Goal: Check status: Check status

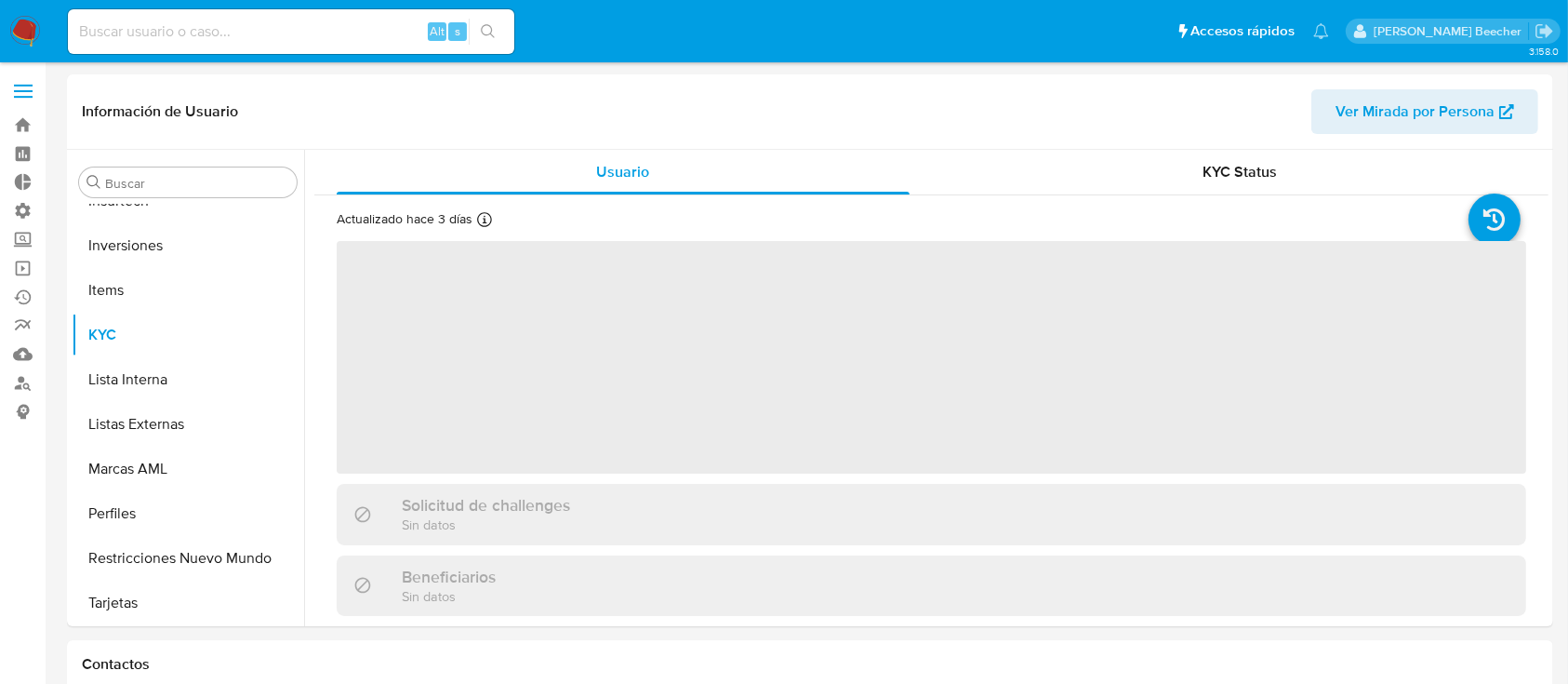
scroll to position [876, 0]
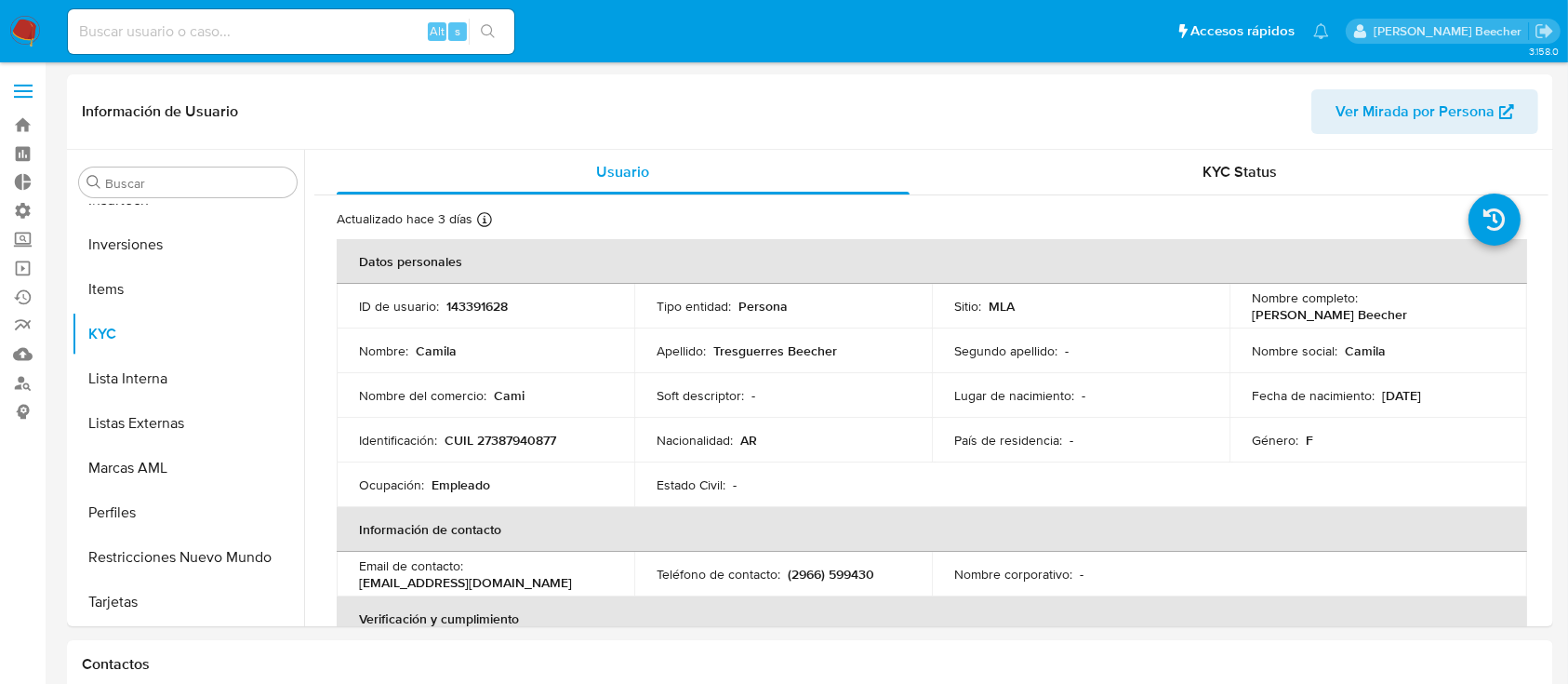
select select "10"
click at [293, 30] on input at bounding box center [291, 32] width 447 height 24
type input "2197725231"
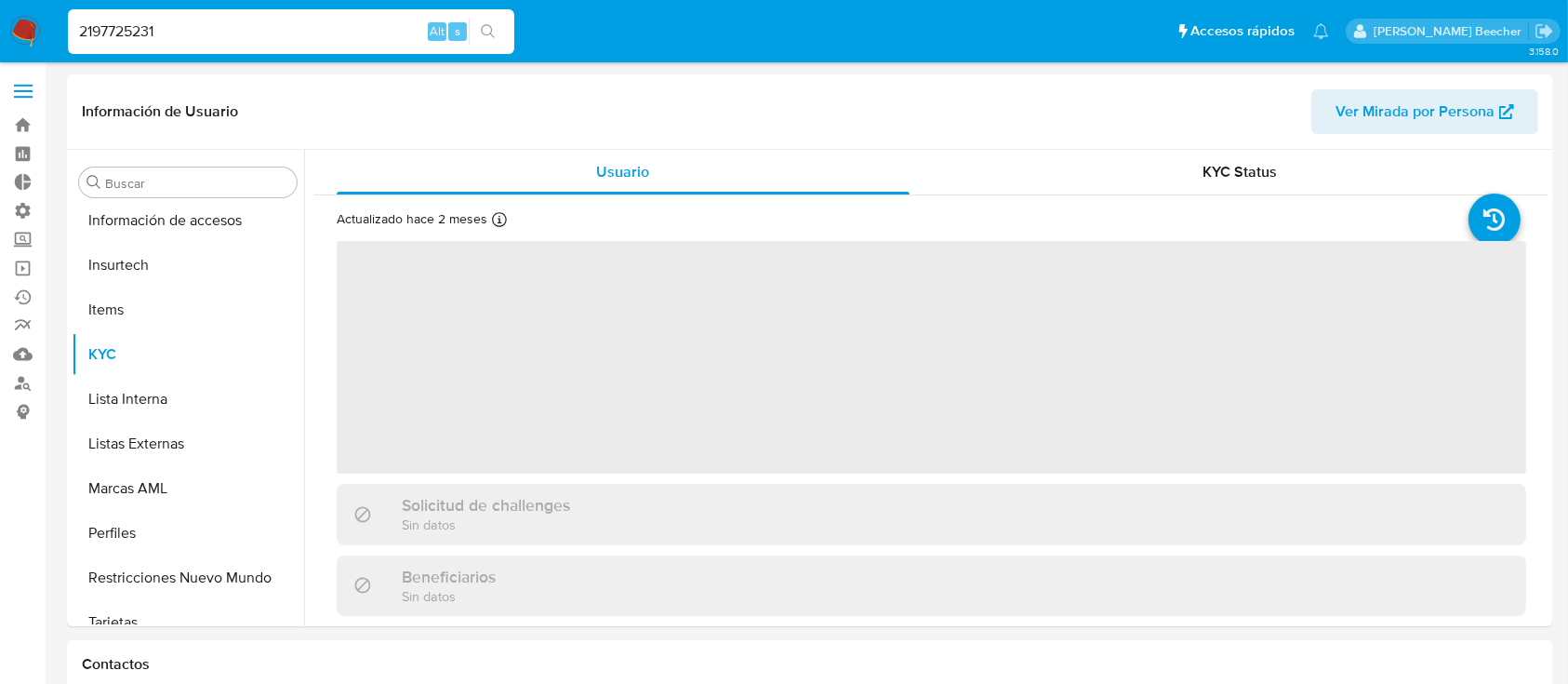
scroll to position [786, 0]
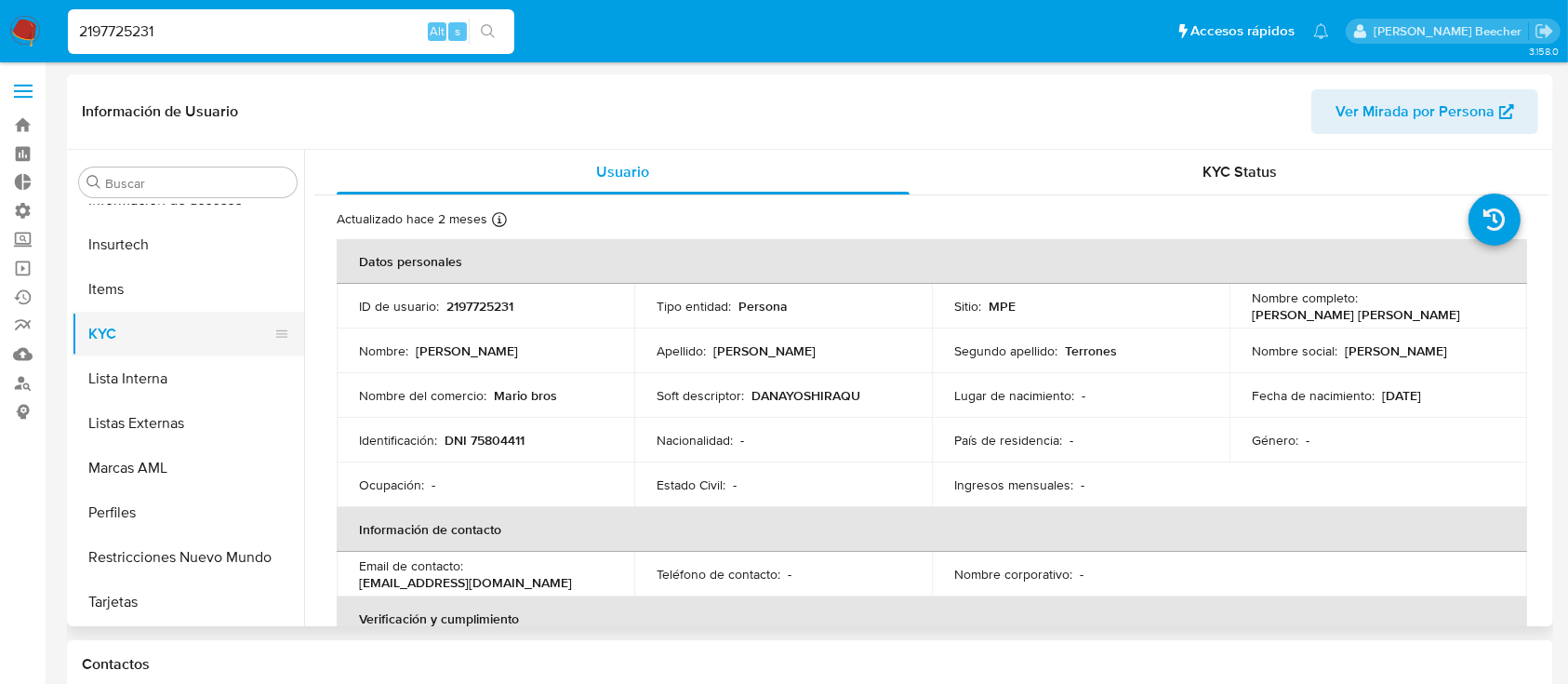
select select "10"
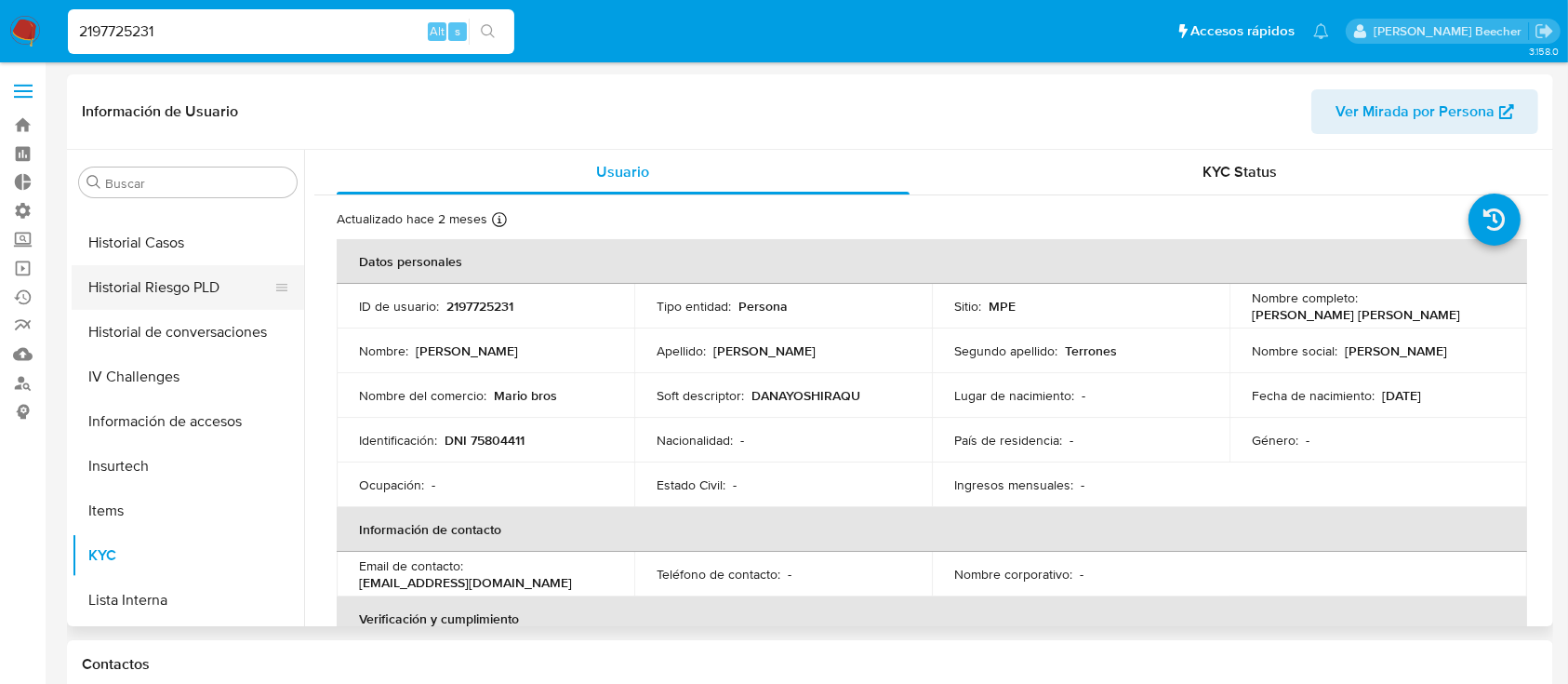
scroll to position [543, 0]
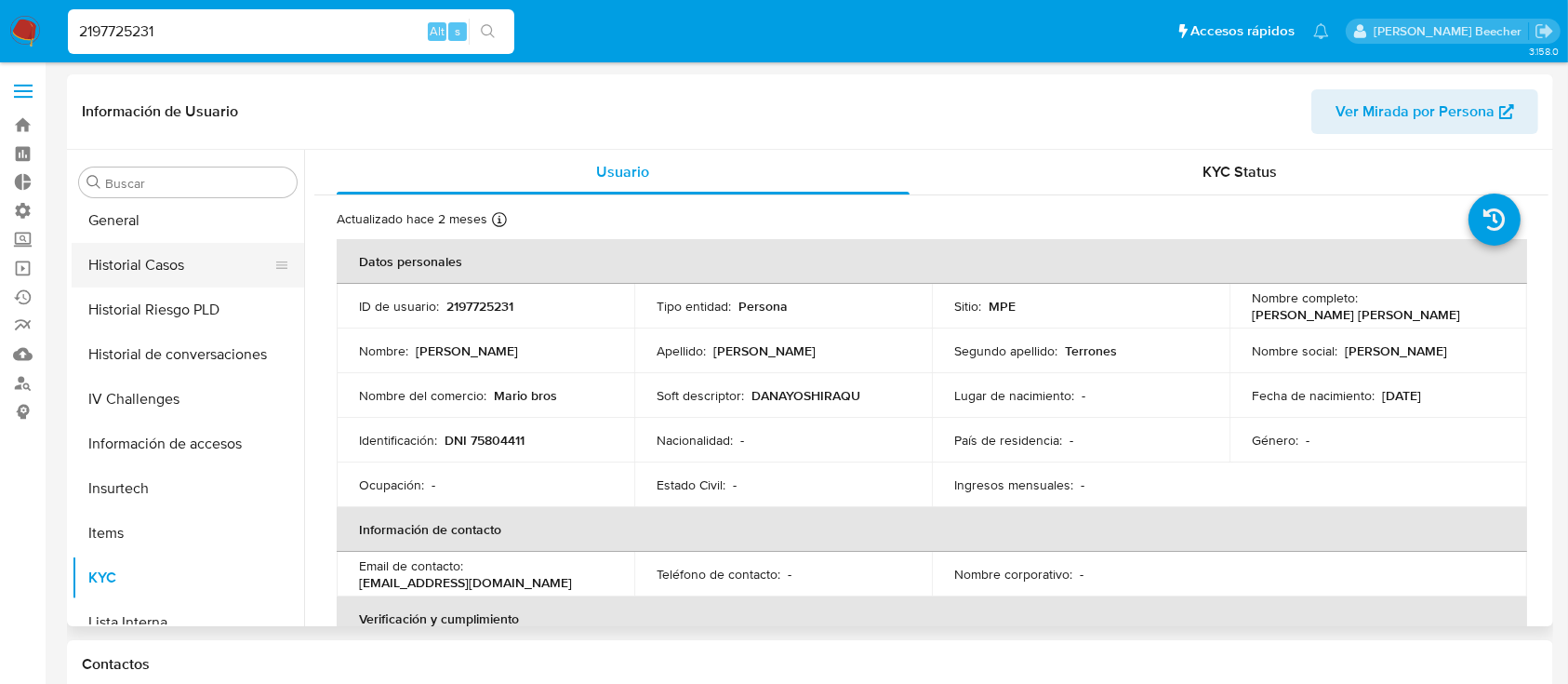
click at [196, 268] on button "Historial Casos" at bounding box center [180, 265] width 217 height 44
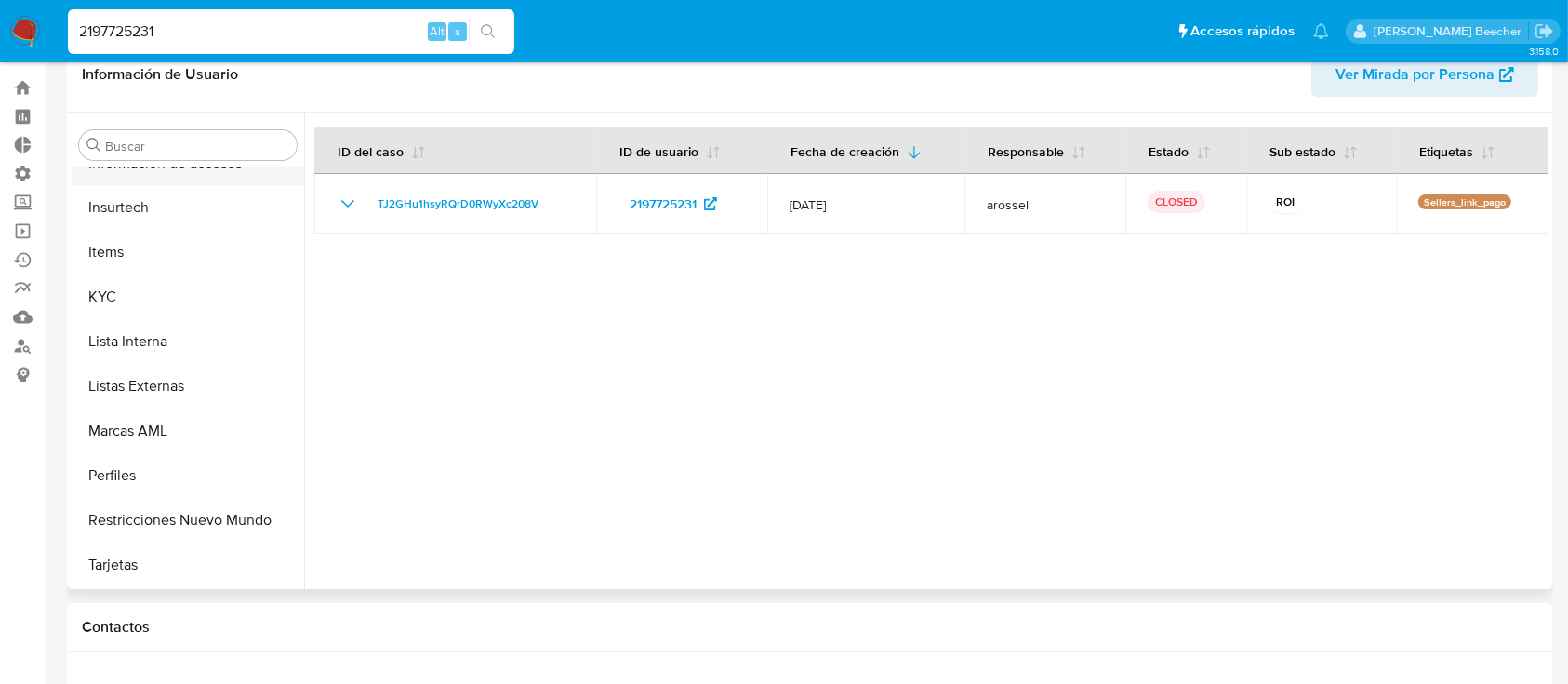
scroll to position [41, 0]
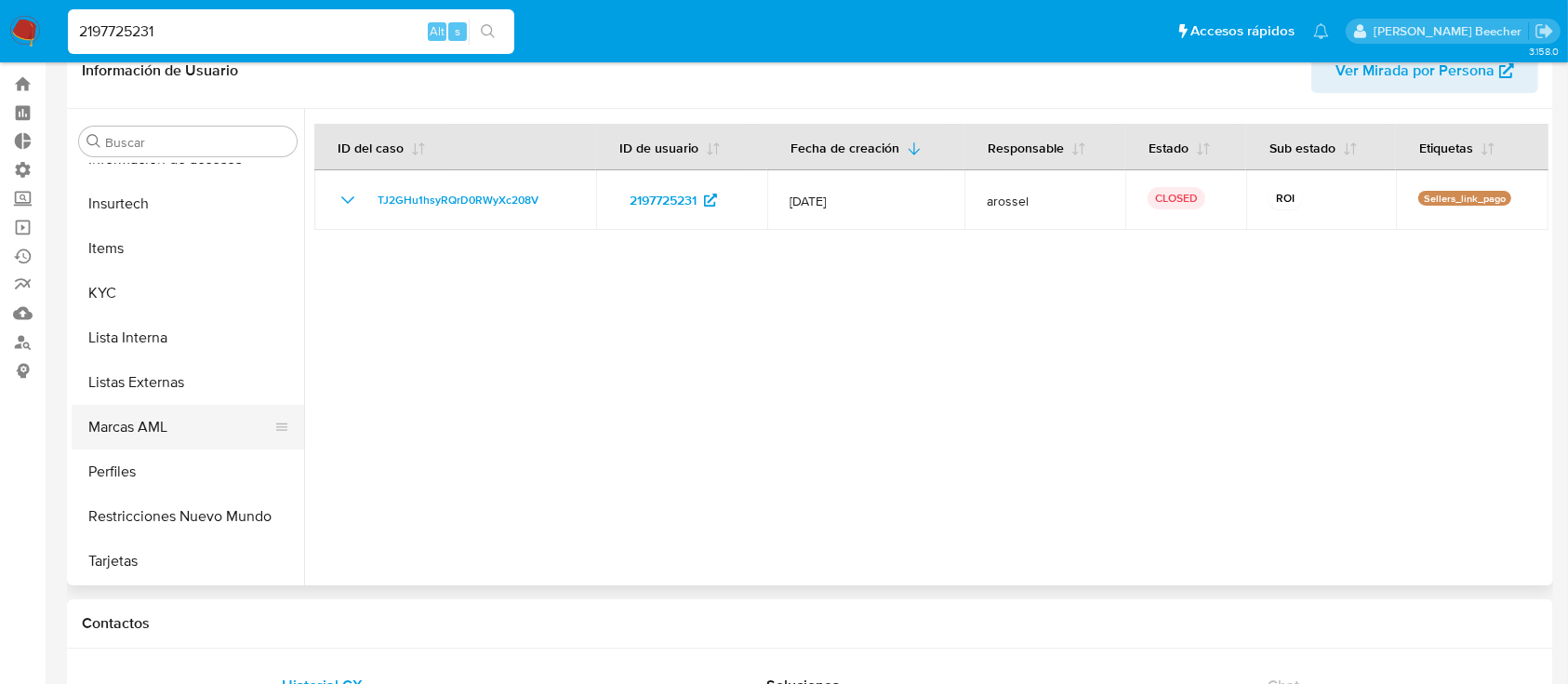
click at [175, 430] on button "Marcas AML" at bounding box center [180, 426] width 217 height 44
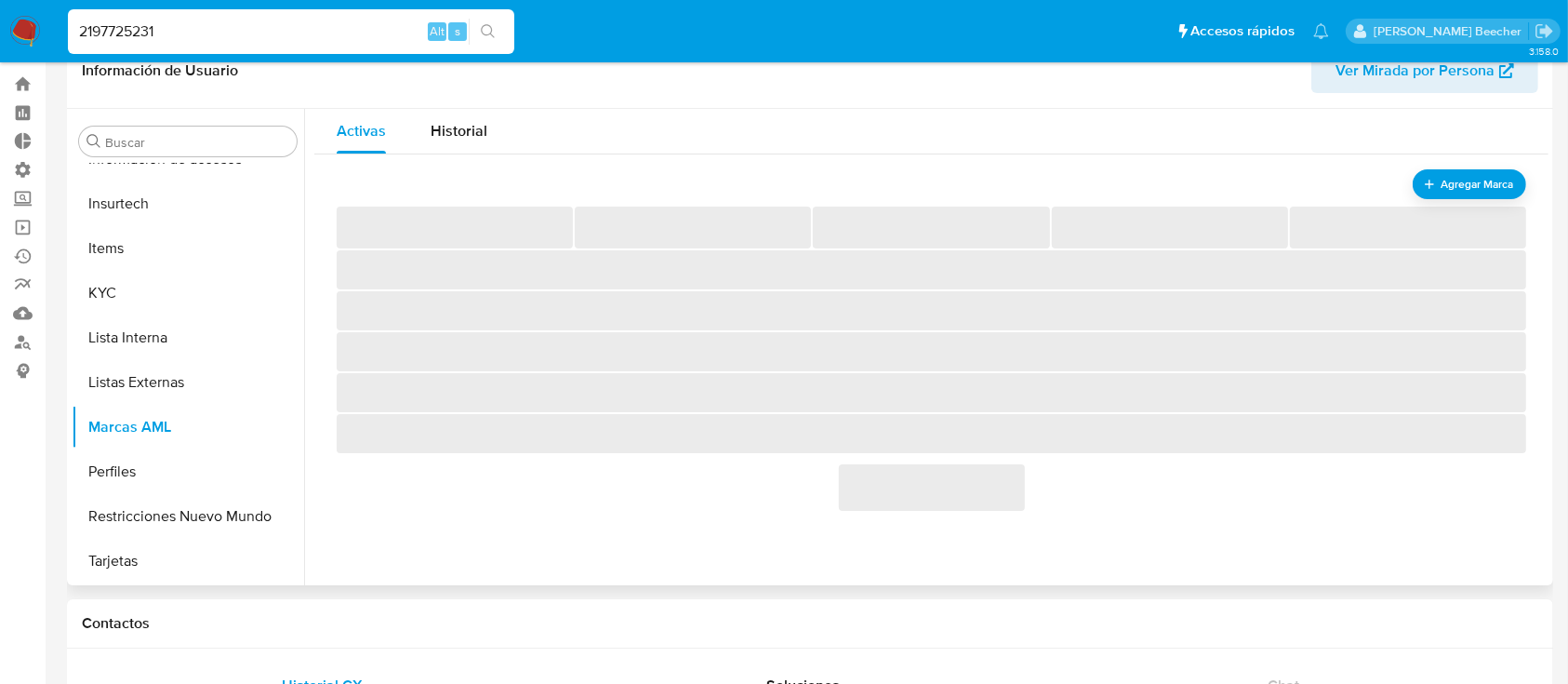
scroll to position [0, 0]
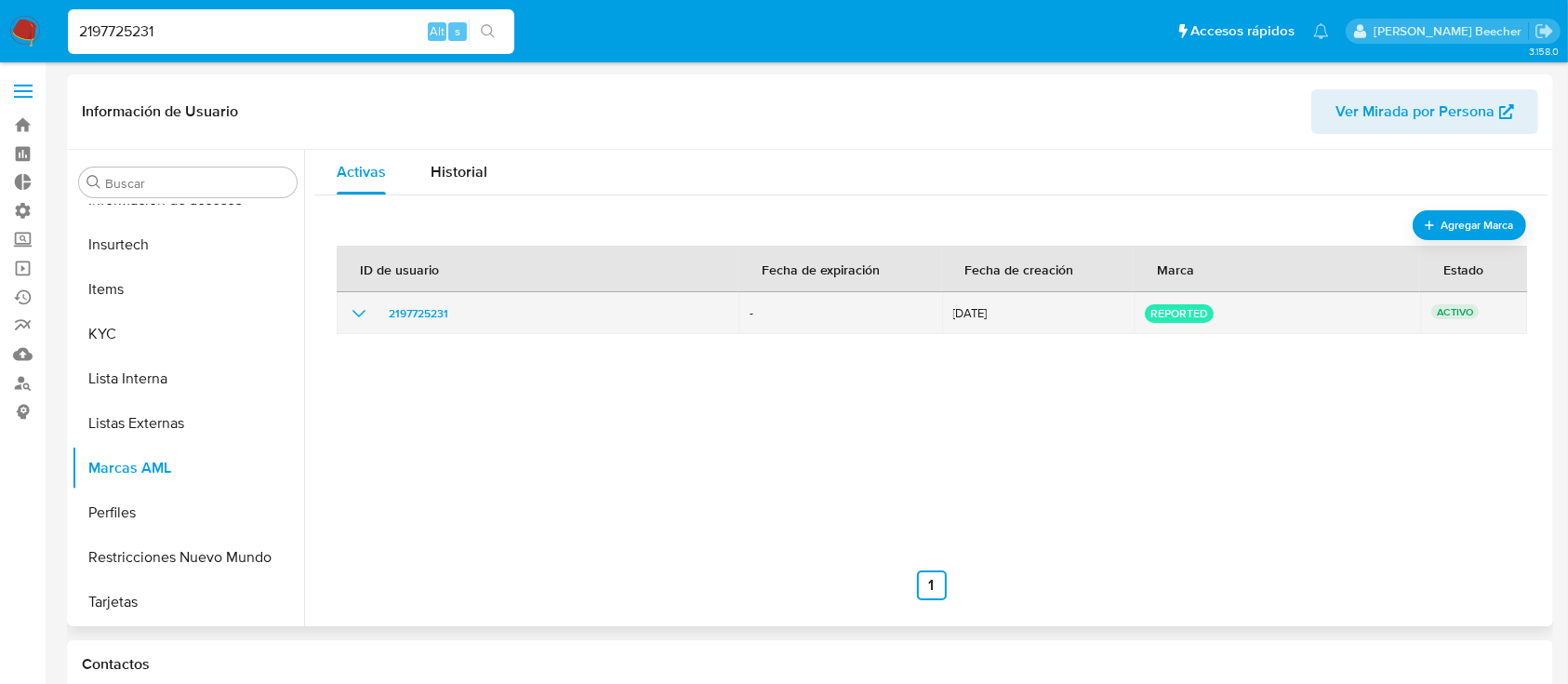
click at [354, 317] on icon "show_hidden_detail_by_id_2197725231" at bounding box center [359, 313] width 23 height 23
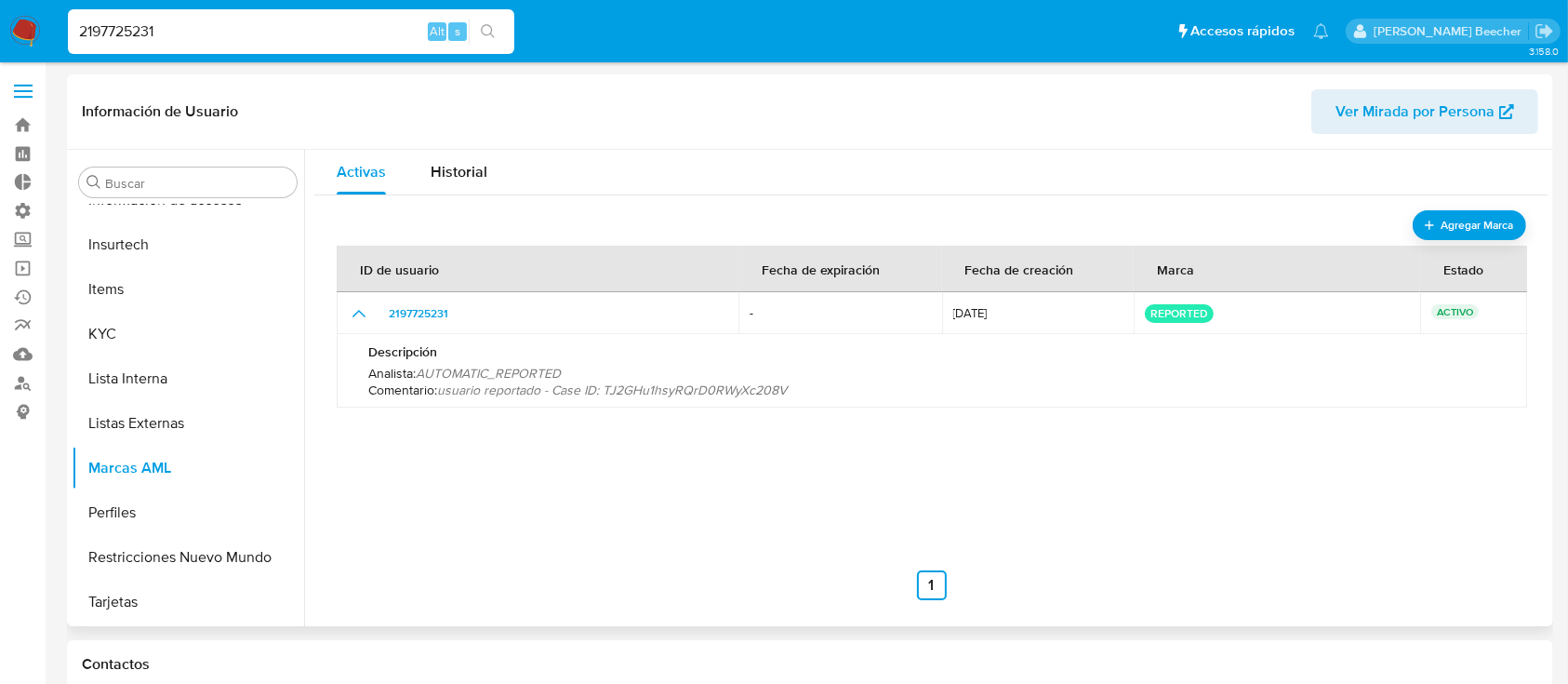
click at [651, 386] on span "usuario reportado - Case ID: TJ2GHu1hsyRQrD0RWyXc208V" at bounding box center [612, 389] width 350 height 19
click at [652, 385] on span "usuario reportado - Case ID: TJ2GHu1hsyRQrD0RWyXc208V" at bounding box center [612, 389] width 350 height 19
